Goal: Navigation & Orientation: Find specific page/section

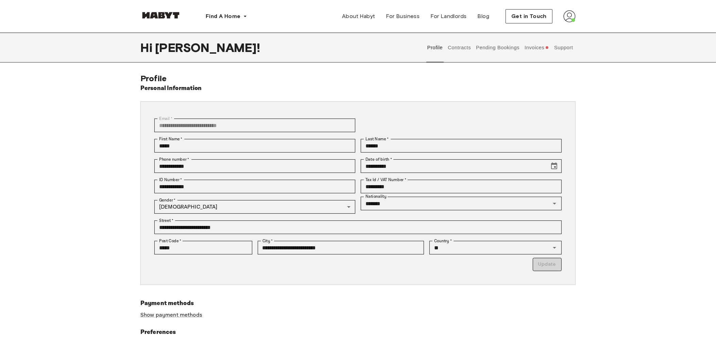
click at [530, 48] on button "Invoices" at bounding box center [537, 48] width 26 height 30
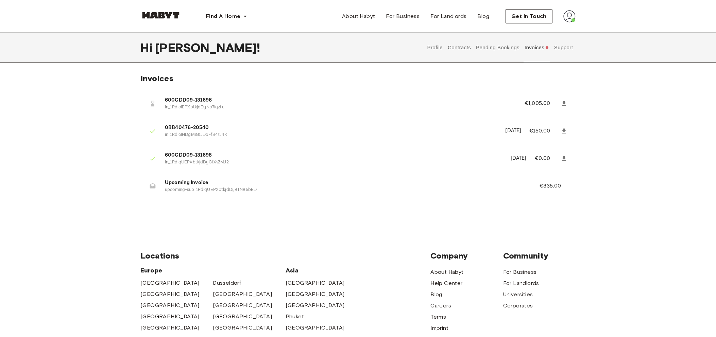
click at [433, 44] on button "Profile" at bounding box center [434, 48] width 17 height 30
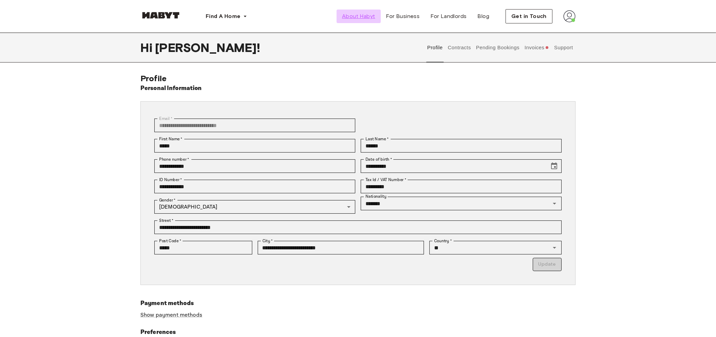
click at [371, 21] on link "About Habyt" at bounding box center [359, 17] width 44 height 14
click at [469, 46] on button "Contracts" at bounding box center [459, 48] width 25 height 30
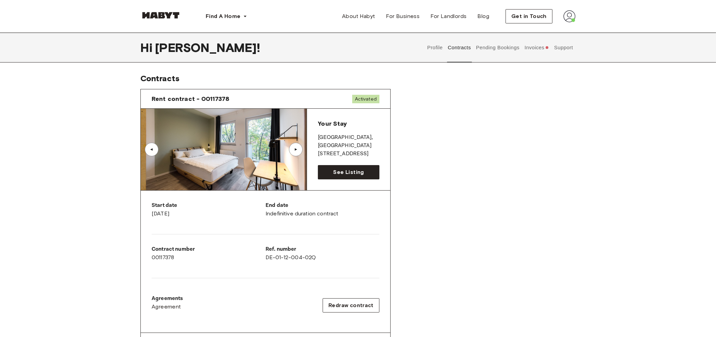
click at [569, 15] on img at bounding box center [569, 16] width 12 height 12
click at [557, 25] on div "Profile Log out" at bounding box center [555, 38] width 41 height 33
click at [572, 16] on img at bounding box center [569, 16] width 12 height 12
click at [558, 35] on div "Profile Log out" at bounding box center [555, 38] width 41 height 33
click at [569, 23] on div "Get in Touch" at bounding box center [541, 16] width 70 height 14
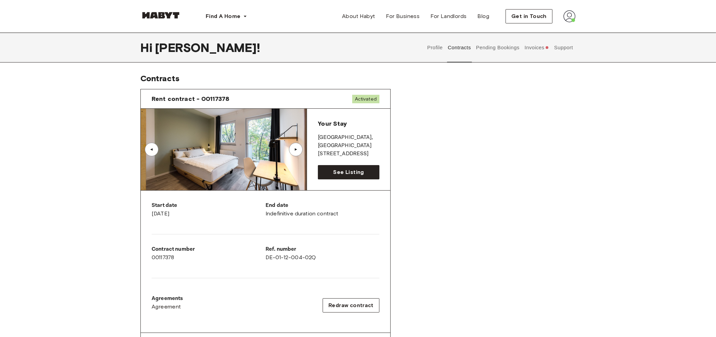
click at [562, 36] on button "Support" at bounding box center [563, 48] width 21 height 30
click at [567, 21] on img at bounding box center [569, 16] width 12 height 12
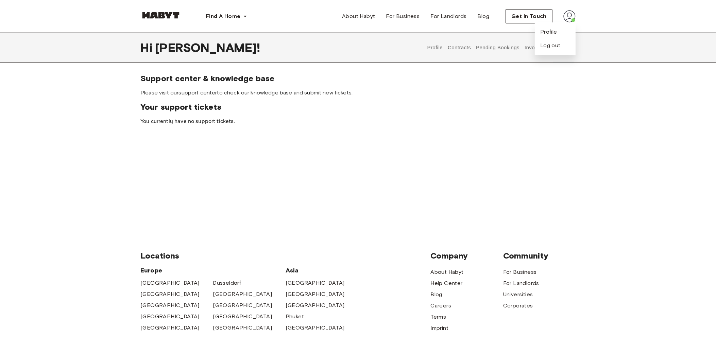
click at [389, 57] on div "Hi David ! Profile Contracts Pending Bookings Invoices Support" at bounding box center [357, 48] width 435 height 30
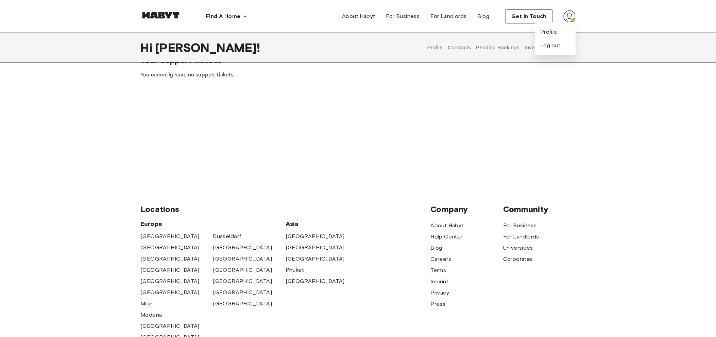
scroll to position [85, 0]
